Goal: Task Accomplishment & Management: Complete application form

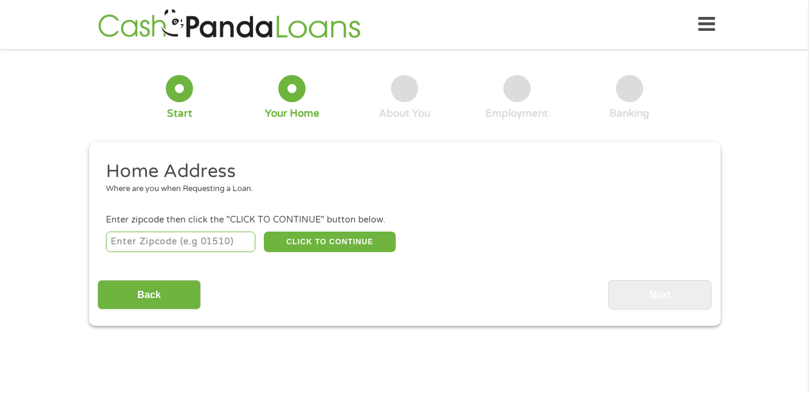
click at [168, 246] on input "number" at bounding box center [181, 242] width 150 height 21
type input "77357"
click at [326, 246] on button "CLICK TO CONTINUE" at bounding box center [330, 242] width 132 height 21
type input "77357"
type input "New Caney"
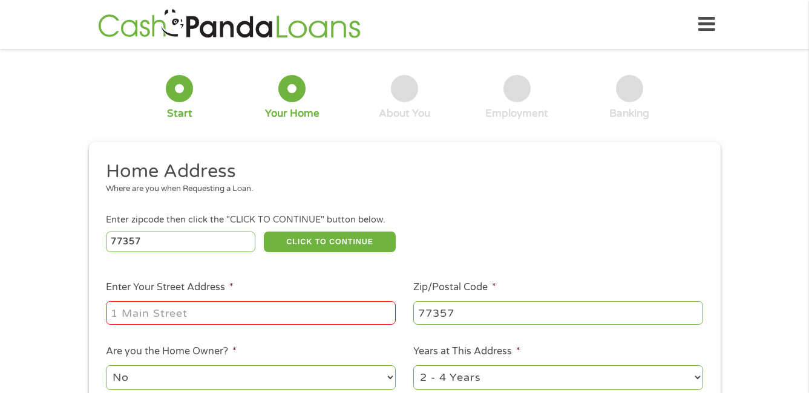
click at [159, 315] on input "Enter Your Street Address *" at bounding box center [251, 312] width 290 height 23
type input "[STREET_ADDRESS]"
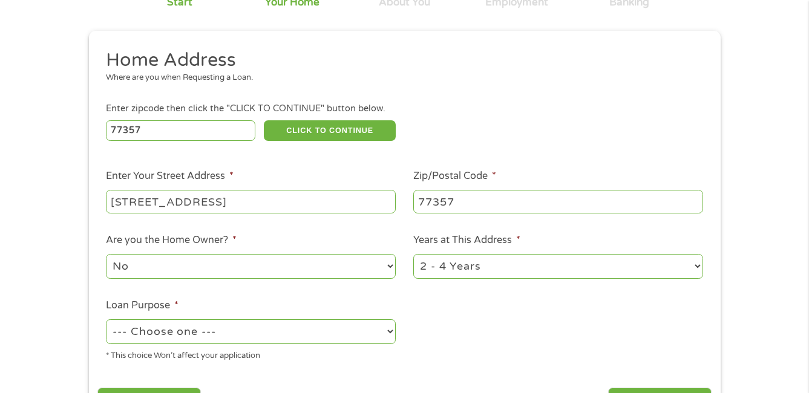
scroll to position [121, 0]
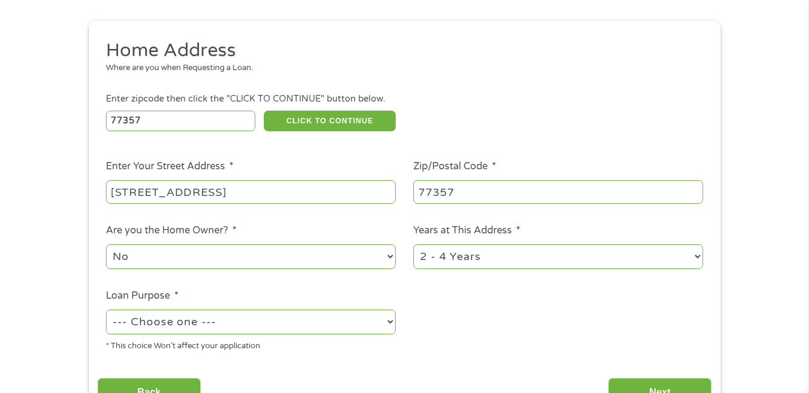
click at [301, 326] on select "--- Choose one --- Pay Bills Debt Consolidation Home Improvement Major Purchase…" at bounding box center [251, 322] width 290 height 25
select select "other"
click at [106, 310] on select "--- Choose one --- Pay Bills Debt Consolidation Home Improvement Major Purchase…" at bounding box center [251, 322] width 290 height 25
click at [503, 258] on select "1 Year or less 1 - 2 Years 2 - 4 Years Over 4 Years" at bounding box center [558, 257] width 290 height 25
select select "60months"
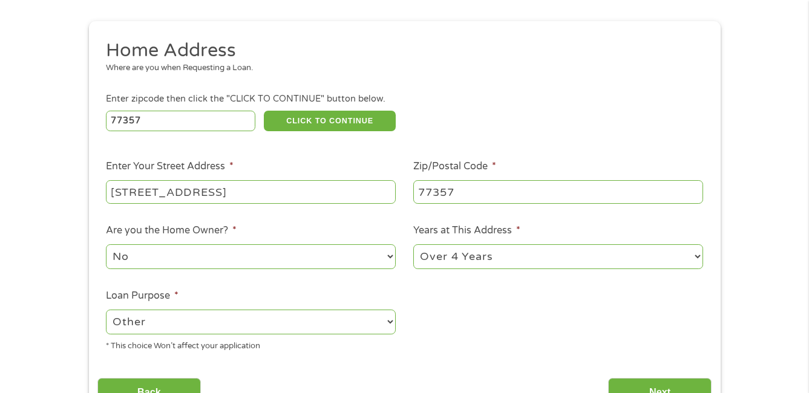
click at [413, 245] on select "1 Year or less 1 - 2 Years 2 - 4 Years Over 4 Years" at bounding box center [558, 257] width 290 height 25
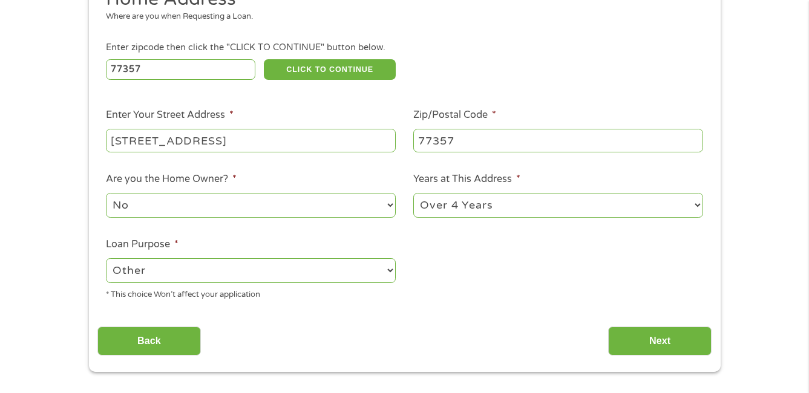
scroll to position [242, 0]
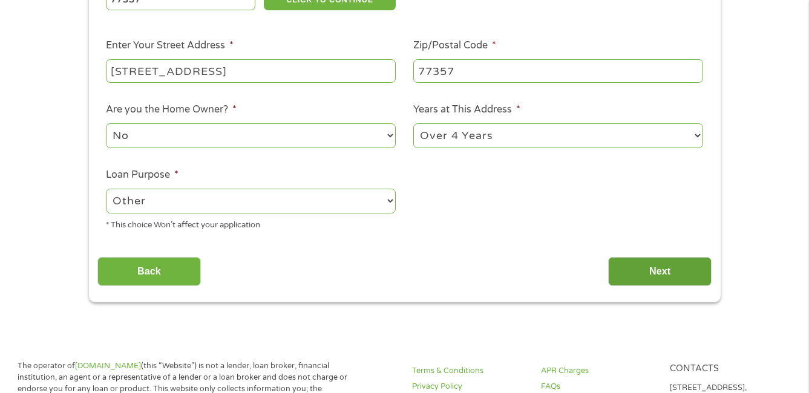
click at [647, 272] on input "Next" at bounding box center [660, 272] width 104 height 30
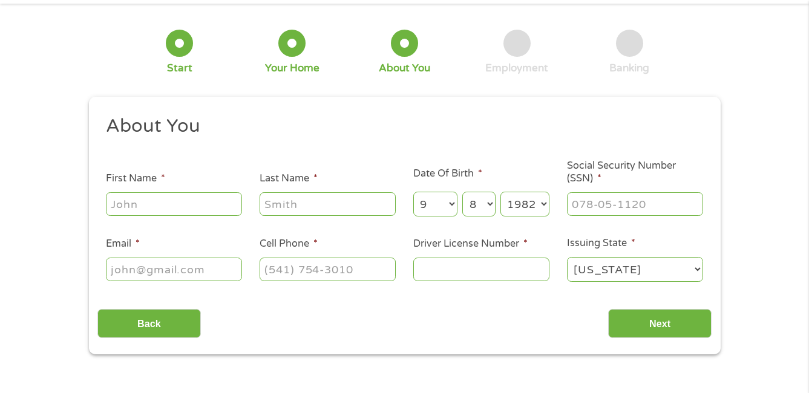
scroll to position [0, 0]
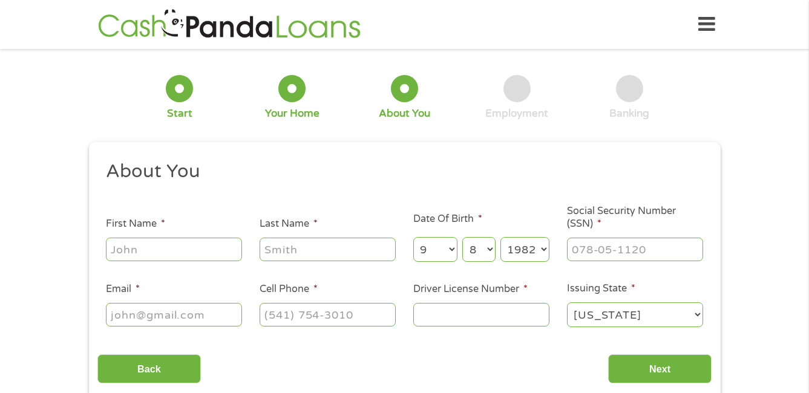
click at [169, 252] on input "First Name *" at bounding box center [174, 249] width 136 height 23
type input "[PERSON_NAME]"
type input "Holland"
type input "[EMAIL_ADDRESS][DOMAIN_NAME]"
type input "[PHONE_NUMBER]"
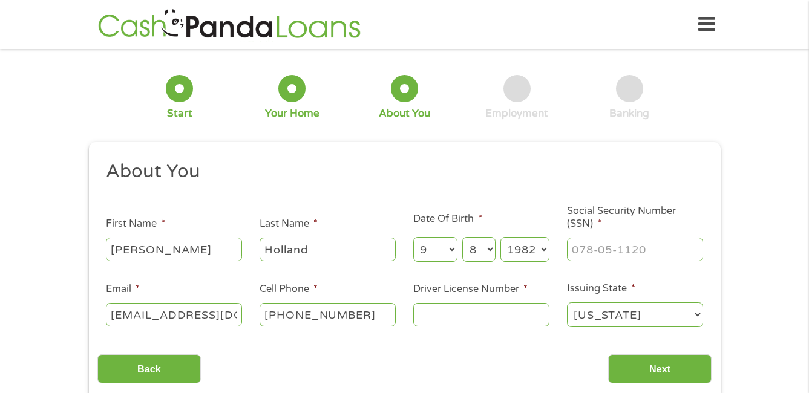
click at [438, 321] on input "Driver License Number *" at bounding box center [481, 314] width 136 height 23
type input "05884317"
click at [573, 251] on input "___-__-____" at bounding box center [635, 249] width 136 height 23
type input "450-99-4352"
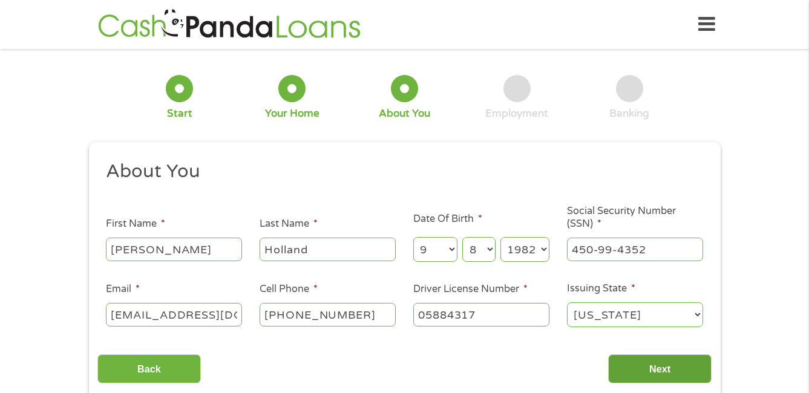
click at [661, 370] on input "Next" at bounding box center [660, 370] width 104 height 30
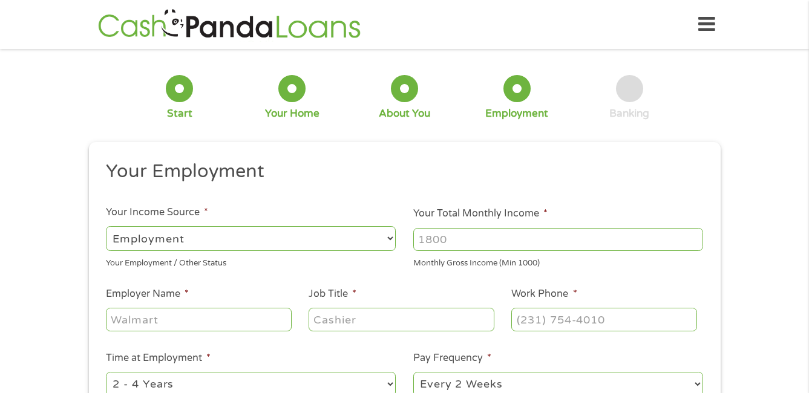
scroll to position [5, 5]
click at [693, 235] on input "1000" at bounding box center [558, 239] width 290 height 23
click at [693, 235] on input "1001" at bounding box center [558, 239] width 290 height 23
click at [693, 235] on input "1002" at bounding box center [558, 239] width 290 height 23
click at [693, 235] on input "1005" at bounding box center [558, 239] width 290 height 23
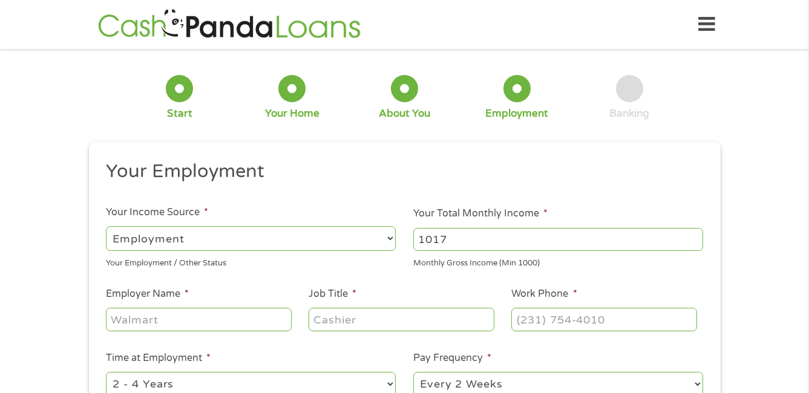
drag, startPoint x: 693, startPoint y: 235, endPoint x: 573, endPoint y: 248, distance: 121.1
click at [685, 237] on input "1017" at bounding box center [558, 239] width 290 height 23
drag, startPoint x: 432, startPoint y: 245, endPoint x: 343, endPoint y: 242, distance: 89.0
click at [343, 243] on ul "Your Employment Your Income Source * --- Choose one --- Employment [DEMOGRAPHIC…" at bounding box center [404, 317] width 614 height 314
type input "2500"
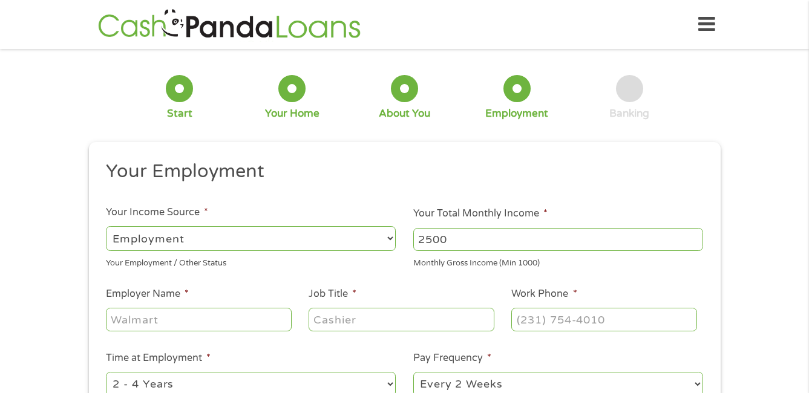
click at [163, 322] on input "Employer Name *" at bounding box center [198, 319] width 185 height 23
type input "emc plumb"
click at [346, 327] on input "Job Title *" at bounding box center [401, 319] width 185 height 23
type input "estimator"
click at [532, 316] on input "(___) ___-____" at bounding box center [603, 319] width 185 height 23
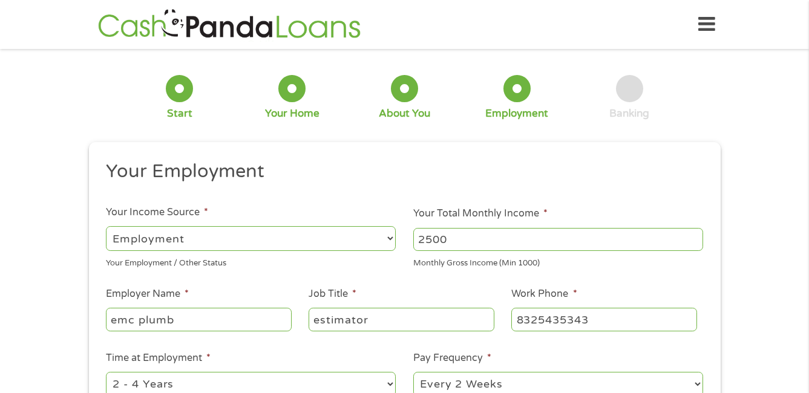
type input "[PHONE_NUMBER]"
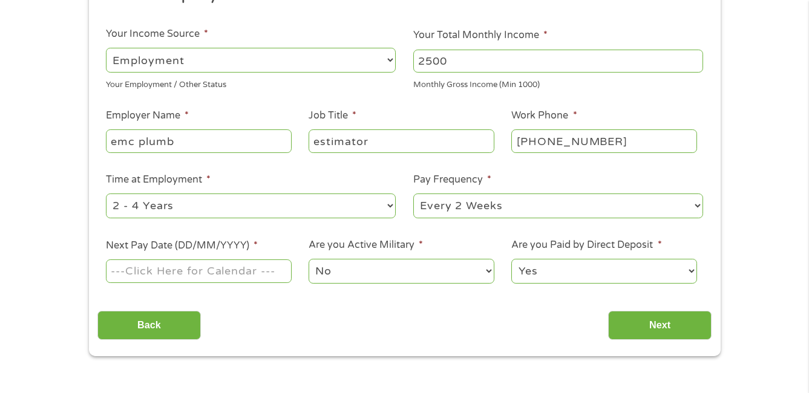
scroll to position [182, 0]
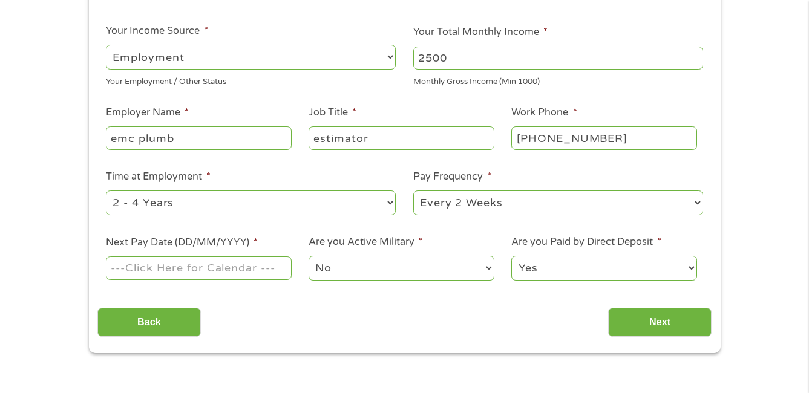
click at [237, 204] on select "--- Choose one --- 1 Year or less 1 - 2 Years 2 - 4 Years Over 4 Years" at bounding box center [251, 203] width 290 height 25
select select "60months"
click at [106, 191] on select "--- Choose one --- 1 Year or less 1 - 2 Years 2 - 4 Years Over 4 Years" at bounding box center [251, 203] width 290 height 25
click at [473, 205] on select "--- Choose one --- Every 2 Weeks Every Week Monthly Semi-Monthly" at bounding box center [558, 203] width 290 height 25
select select "monthly"
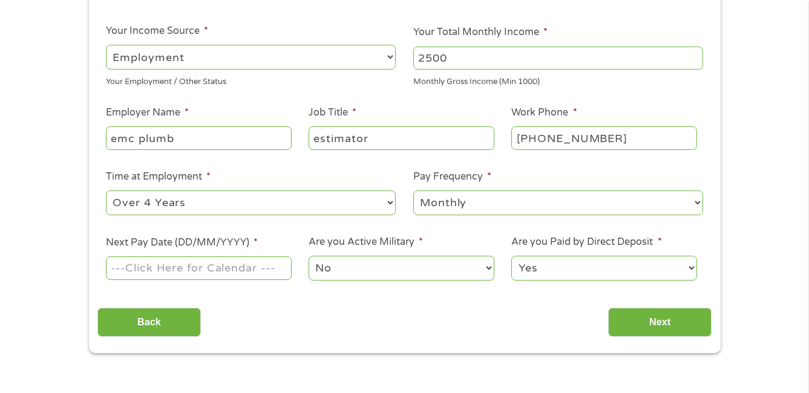
click at [413, 191] on select "--- Choose one --- Every 2 Weeks Every Week Monthly Semi-Monthly" at bounding box center [558, 203] width 290 height 25
click at [196, 268] on input "Next Pay Date (DD/MM/YYYY) *" at bounding box center [198, 268] width 185 height 23
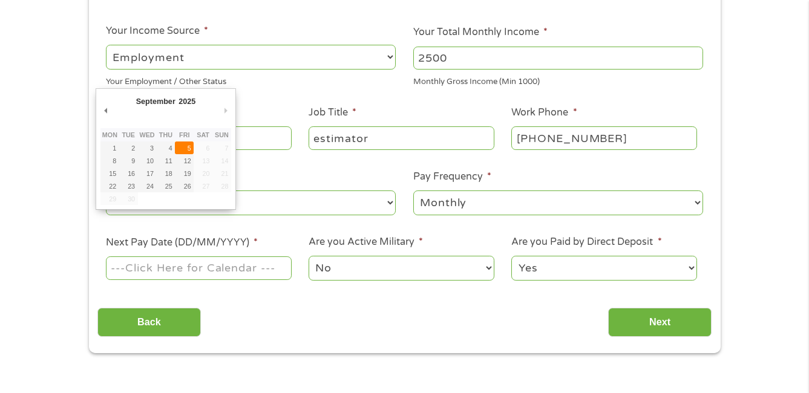
type input "[DATE]"
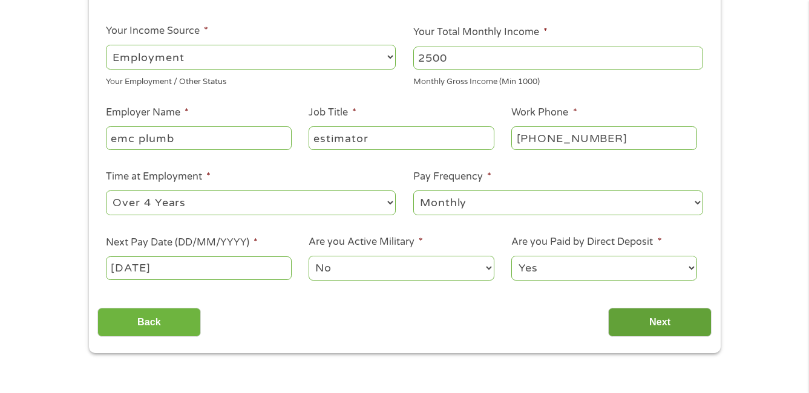
drag, startPoint x: 640, startPoint y: 321, endPoint x: 633, endPoint y: 321, distance: 7.3
click at [638, 322] on input "Next" at bounding box center [660, 323] width 104 height 30
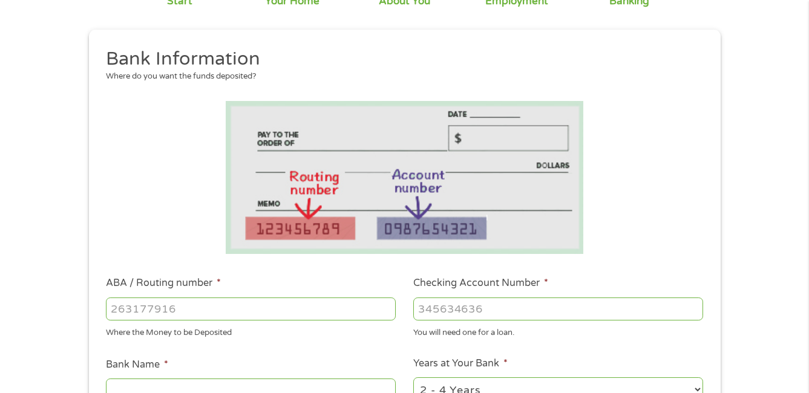
scroll to position [242, 0]
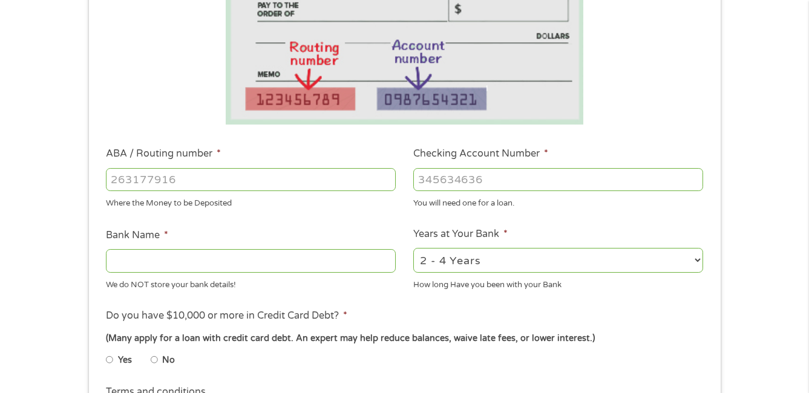
click at [148, 177] on input "ABA / Routing number *" at bounding box center [251, 179] width 290 height 23
click at [386, 184] on input "-1" at bounding box center [251, 179] width 290 height 23
type input "0"
click at [388, 174] on input "0" at bounding box center [251, 179] width 290 height 23
type input "111000025"
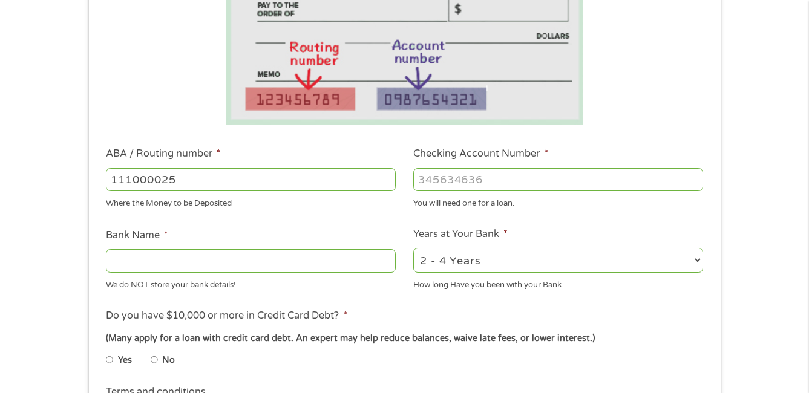
type input "BANK OF AMERICA NA"
type input "111000025"
type input "4"
drag, startPoint x: 432, startPoint y: 168, endPoint x: 426, endPoint y: 177, distance: 10.9
paste input "-1"
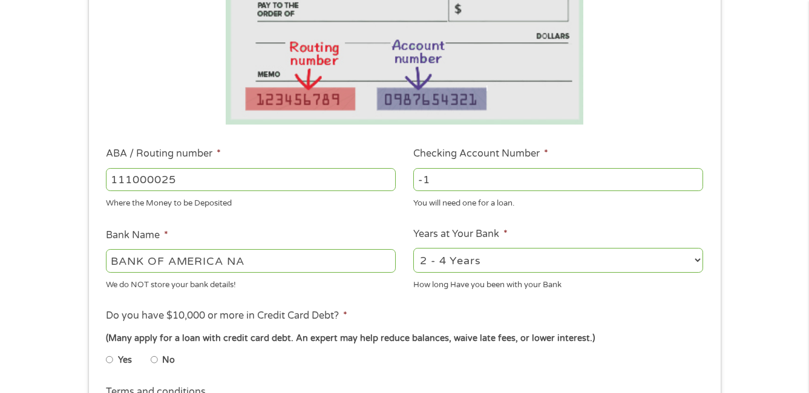
click at [696, 183] on input "-1" at bounding box center [558, 179] width 290 height 23
click at [696, 183] on input "-2" at bounding box center [558, 179] width 290 height 23
click at [696, 183] on input "-3" at bounding box center [558, 179] width 290 height 23
click at [696, 183] on input "-4" at bounding box center [558, 179] width 290 height 23
click at [694, 176] on input "-3" at bounding box center [558, 179] width 290 height 23
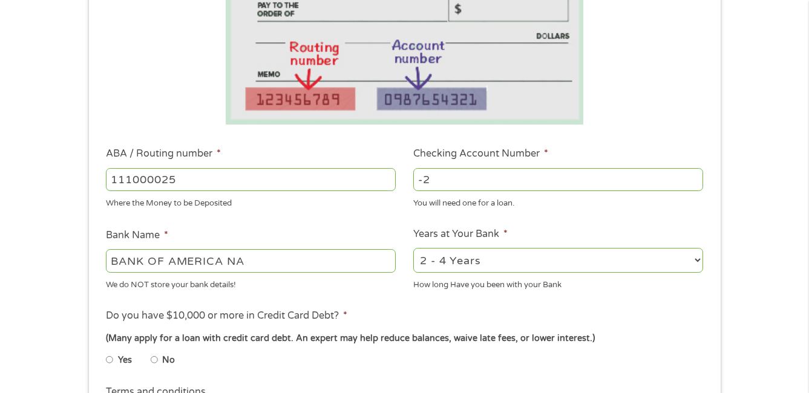
click at [694, 176] on input "-2" at bounding box center [558, 179] width 290 height 23
click at [694, 176] on input "-1" at bounding box center [558, 179] width 290 height 23
click at [694, 176] on input "0" at bounding box center [558, 179] width 290 height 23
type input "1"
click at [694, 176] on input "1" at bounding box center [558, 179] width 290 height 23
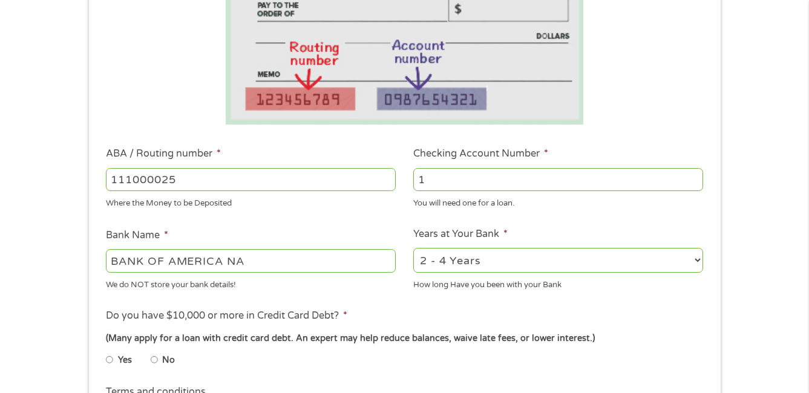
click at [429, 179] on input "1" at bounding box center [558, 179] width 290 height 23
type input "488132649948"
click at [538, 257] on select "2 - 4 Years 6 - 12 Months 1 - 2 Years Over 4 Years" at bounding box center [558, 260] width 290 height 25
select select "24months"
click at [413, 248] on select "2 - 4 Years 6 - 12 Months 1 - 2 Years Over 4 Years" at bounding box center [558, 260] width 290 height 25
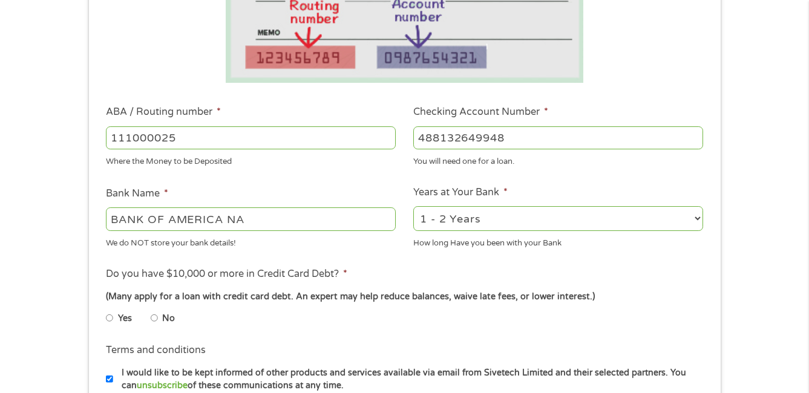
scroll to position [303, 0]
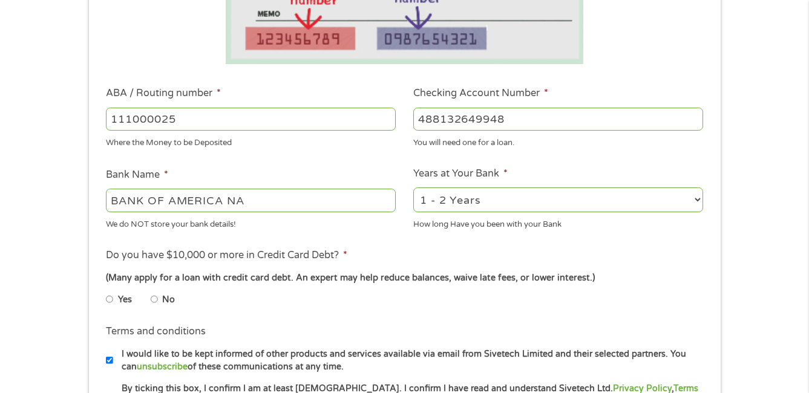
click at [155, 300] on input "No" at bounding box center [154, 299] width 7 height 19
radio input "true"
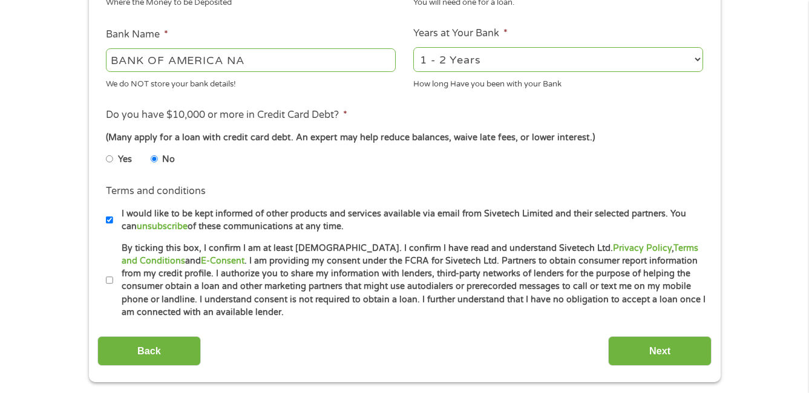
scroll to position [484, 0]
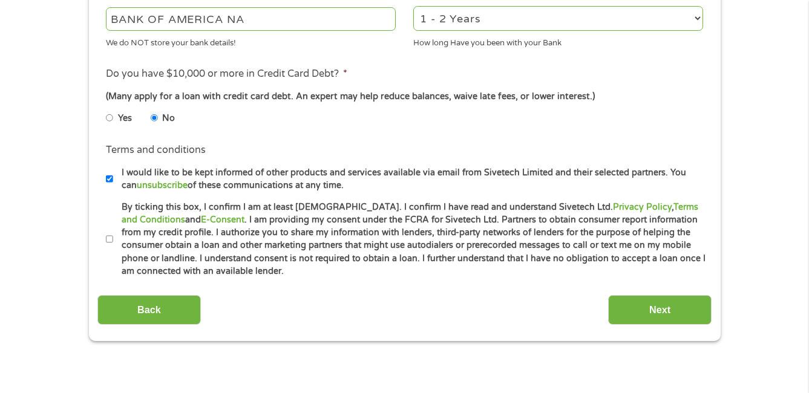
click at [111, 239] on input "By ticking this box, I confirm I am at least [DEMOGRAPHIC_DATA]. I confirm I ha…" at bounding box center [109, 239] width 7 height 19
checkbox input "true"
drag, startPoint x: 642, startPoint y: 306, endPoint x: 635, endPoint y: 311, distance: 8.6
click at [639, 311] on input "Next" at bounding box center [660, 310] width 104 height 30
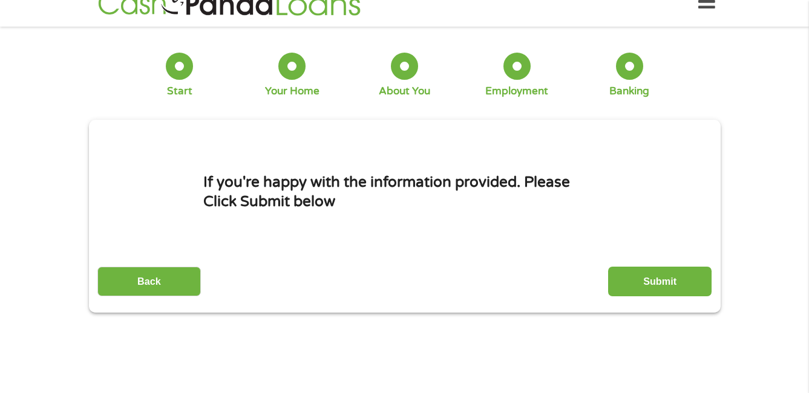
scroll to position [0, 0]
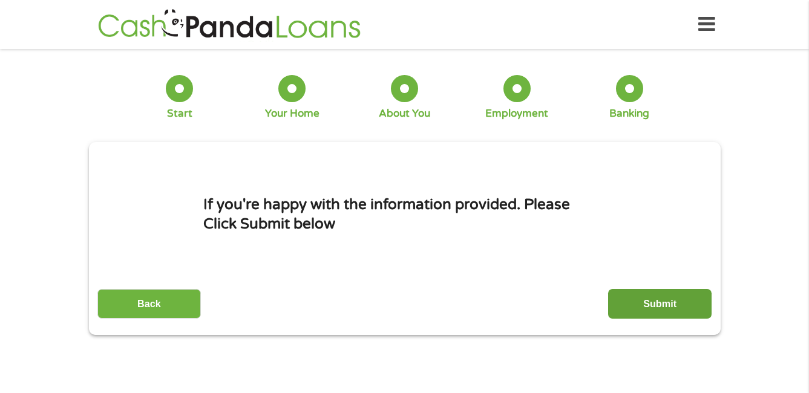
click at [645, 306] on input "Submit" at bounding box center [660, 304] width 104 height 30
